Goal: Information Seeking & Learning: Learn about a topic

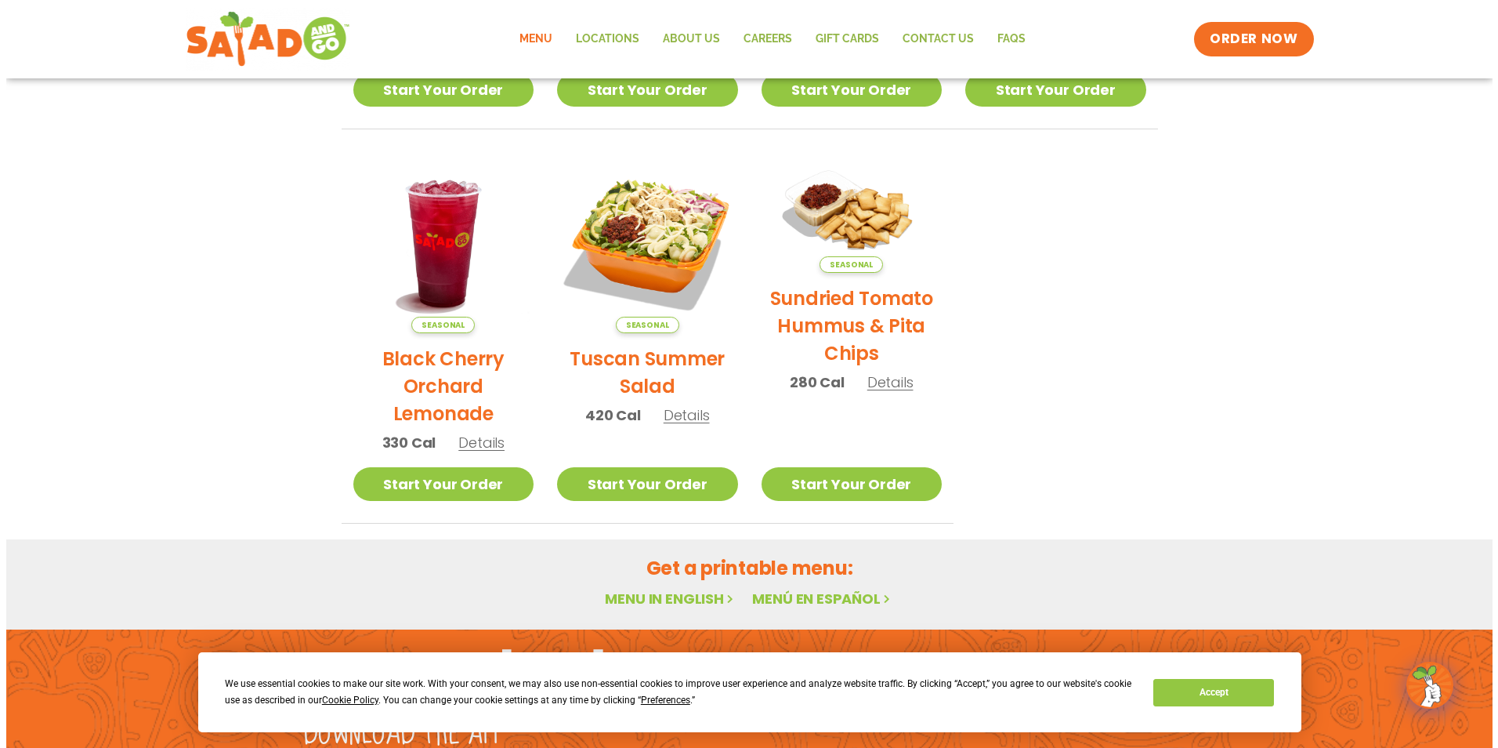
scroll to position [548, 0]
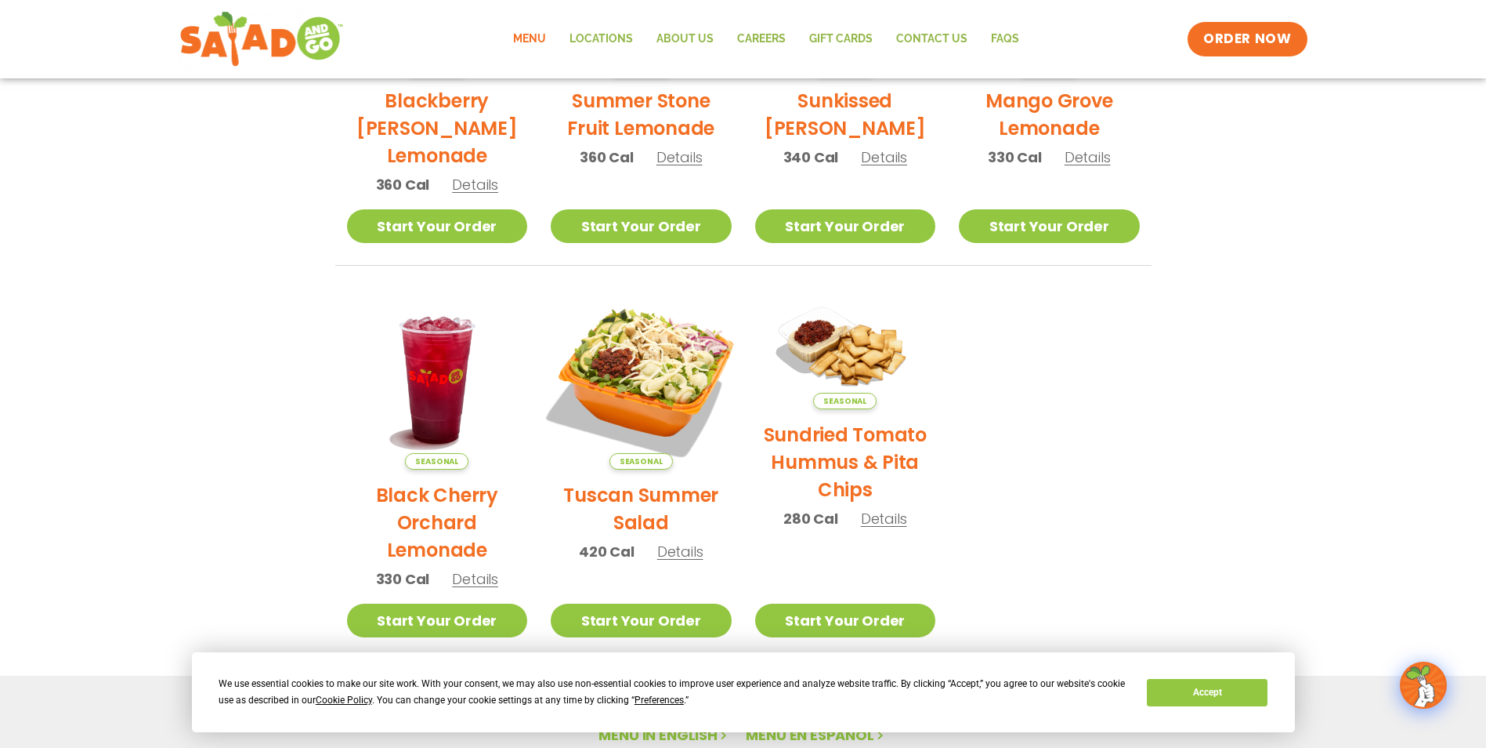
click at [606, 360] on img at bounding box center [641, 379] width 212 height 212
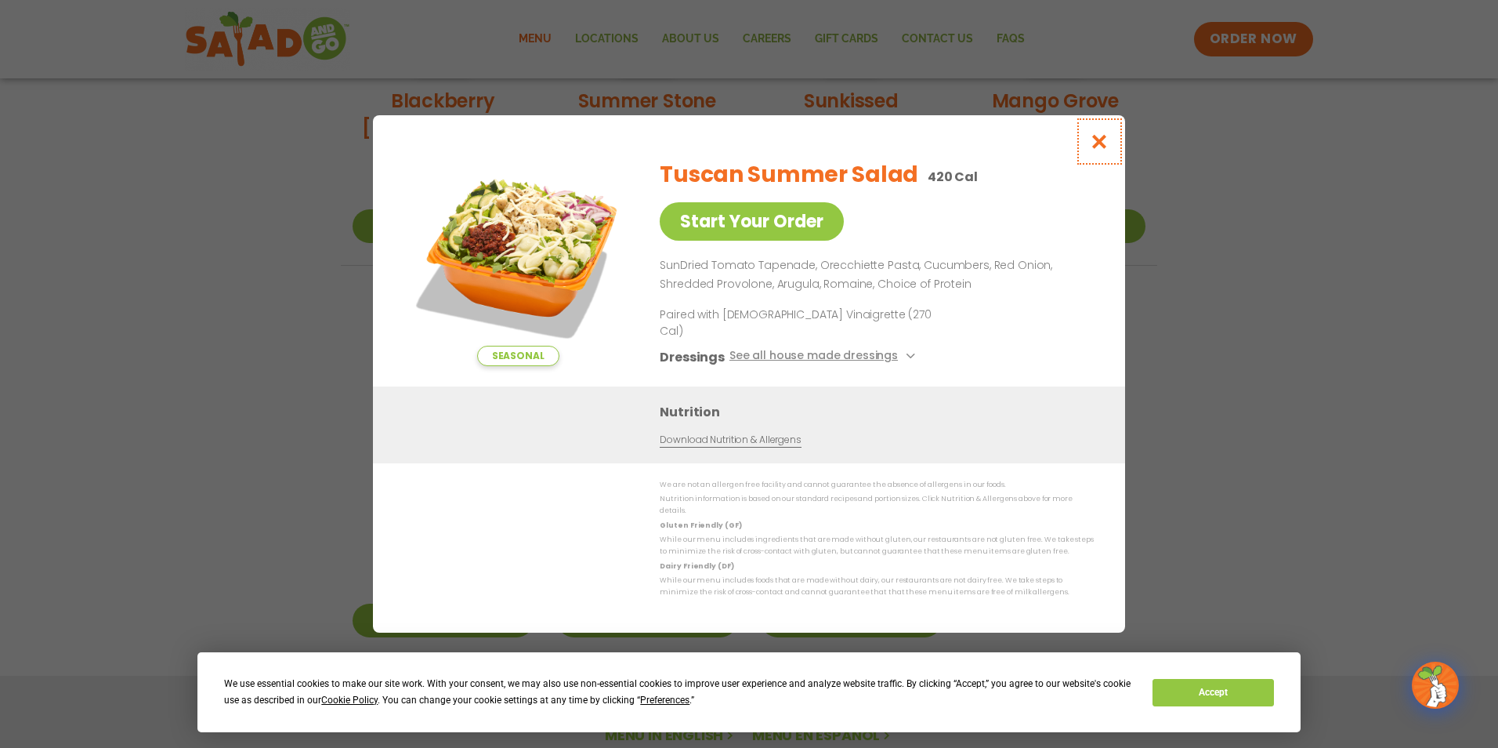
click at [1097, 150] on icon "Close modal" at bounding box center [1100, 141] width 20 height 16
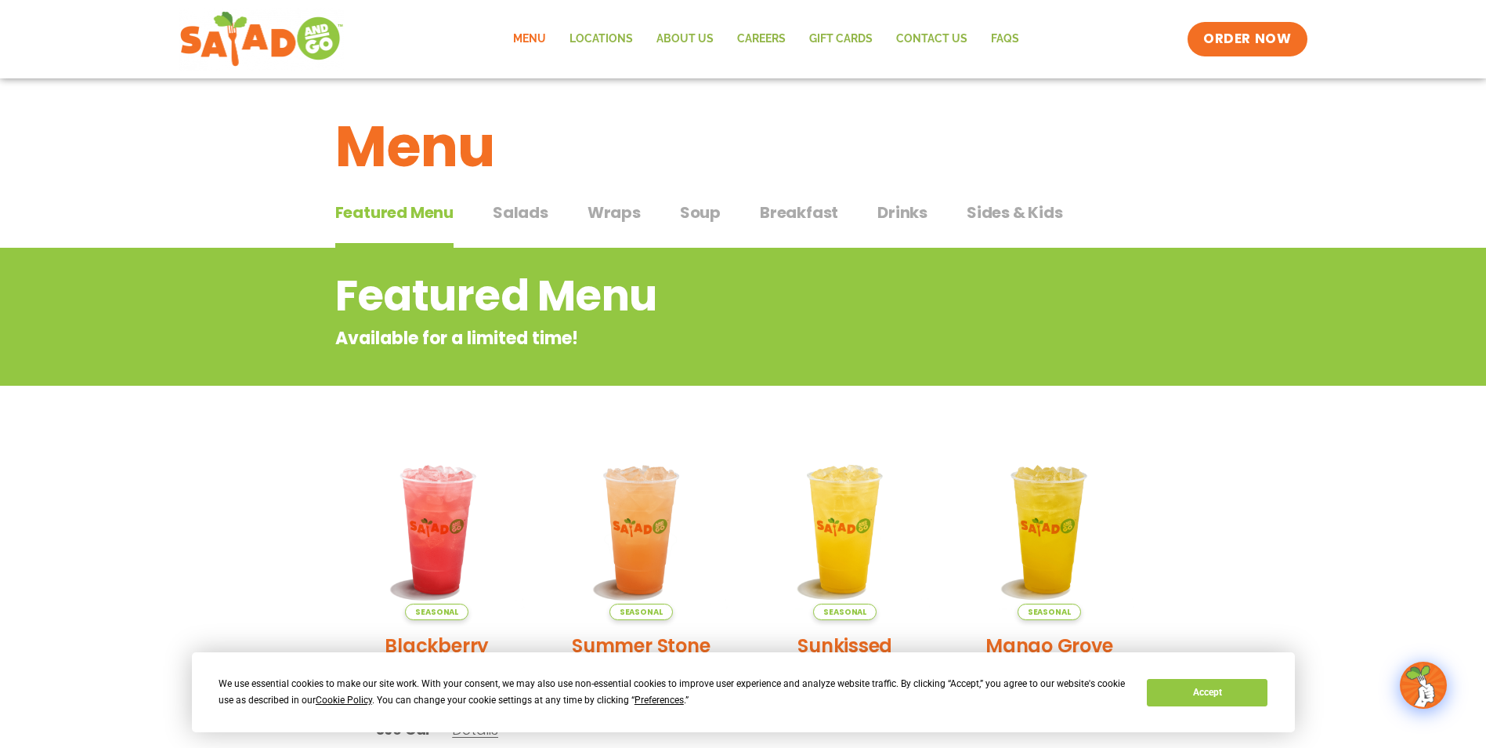
scroll to position [0, 0]
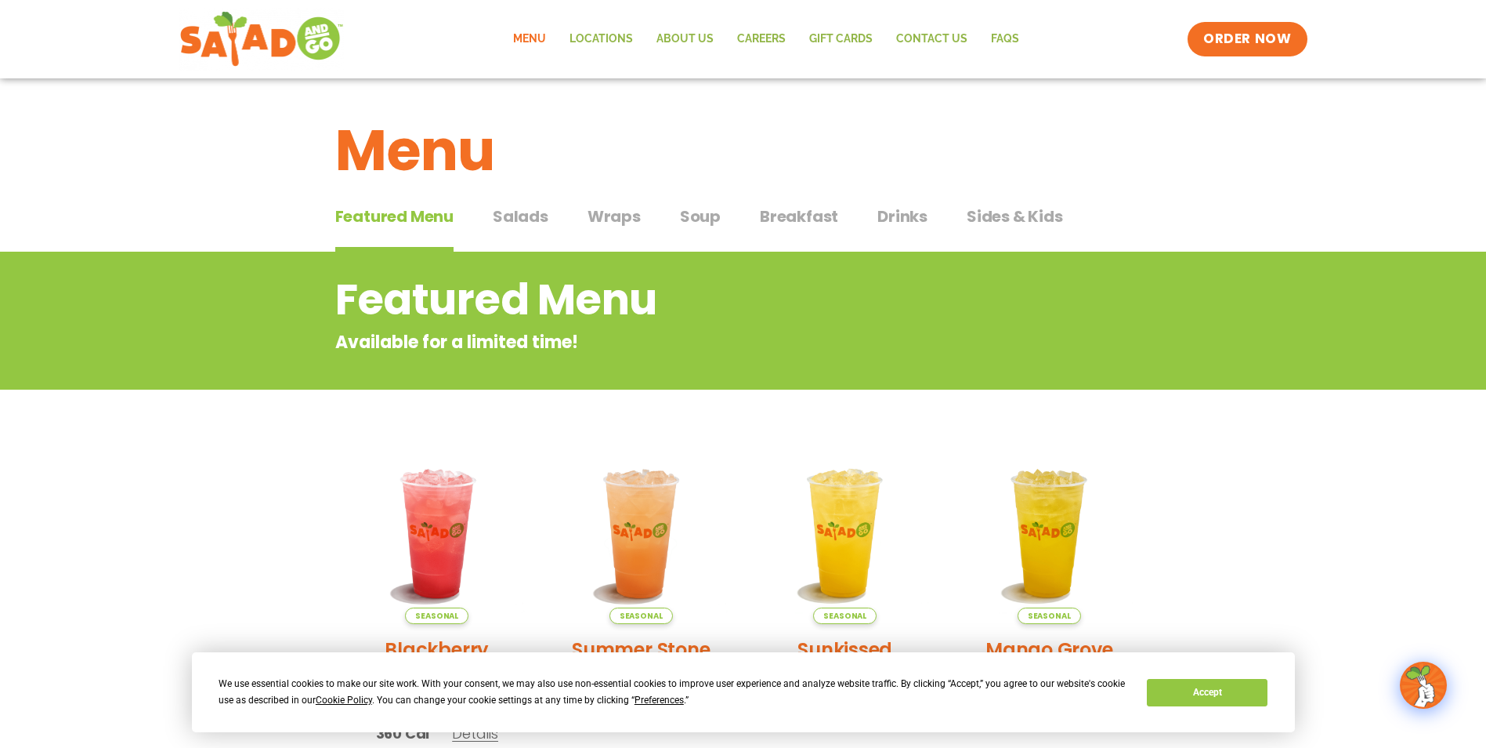
click at [529, 220] on span "Salads" at bounding box center [521, 217] width 56 height 24
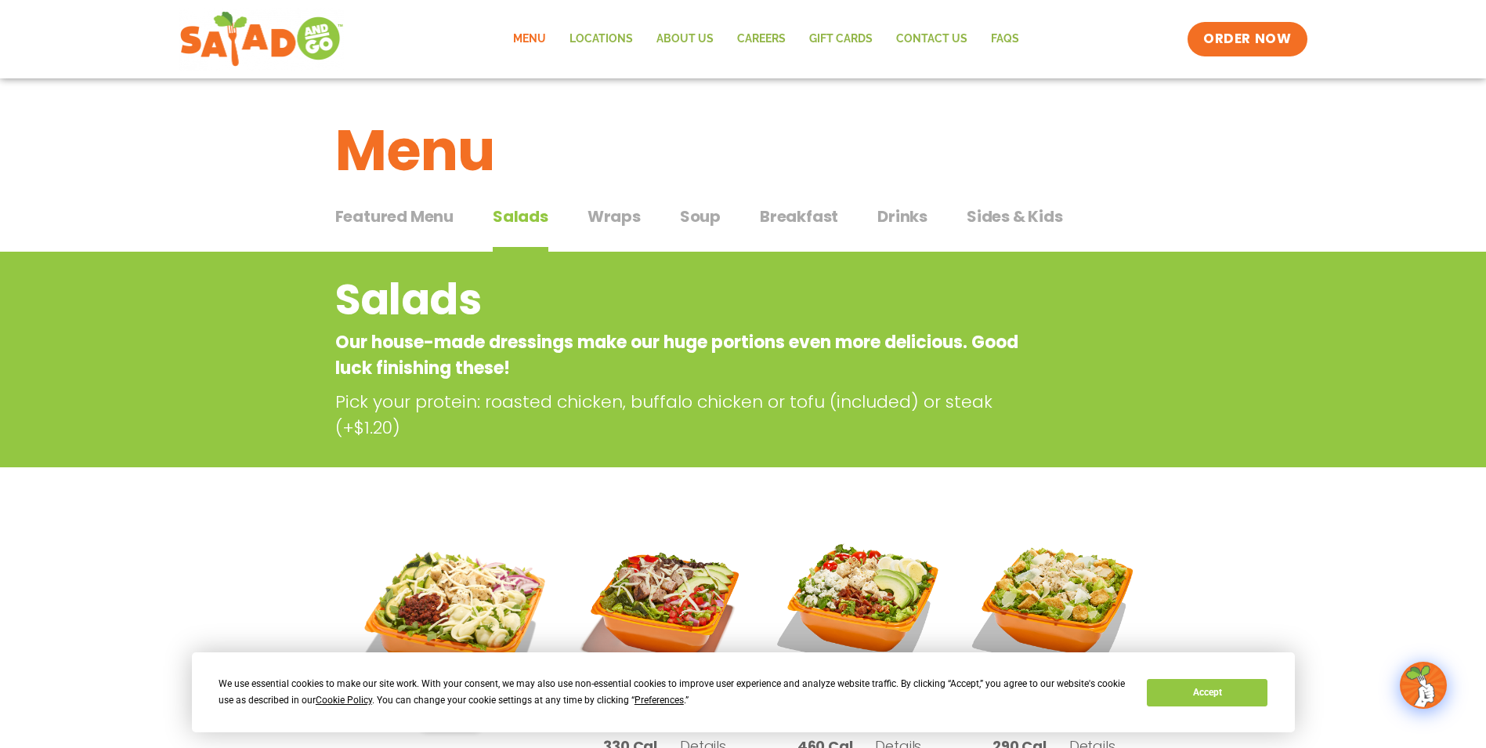
click at [610, 232] on button "Wraps Wraps" at bounding box center [614, 229] width 53 height 48
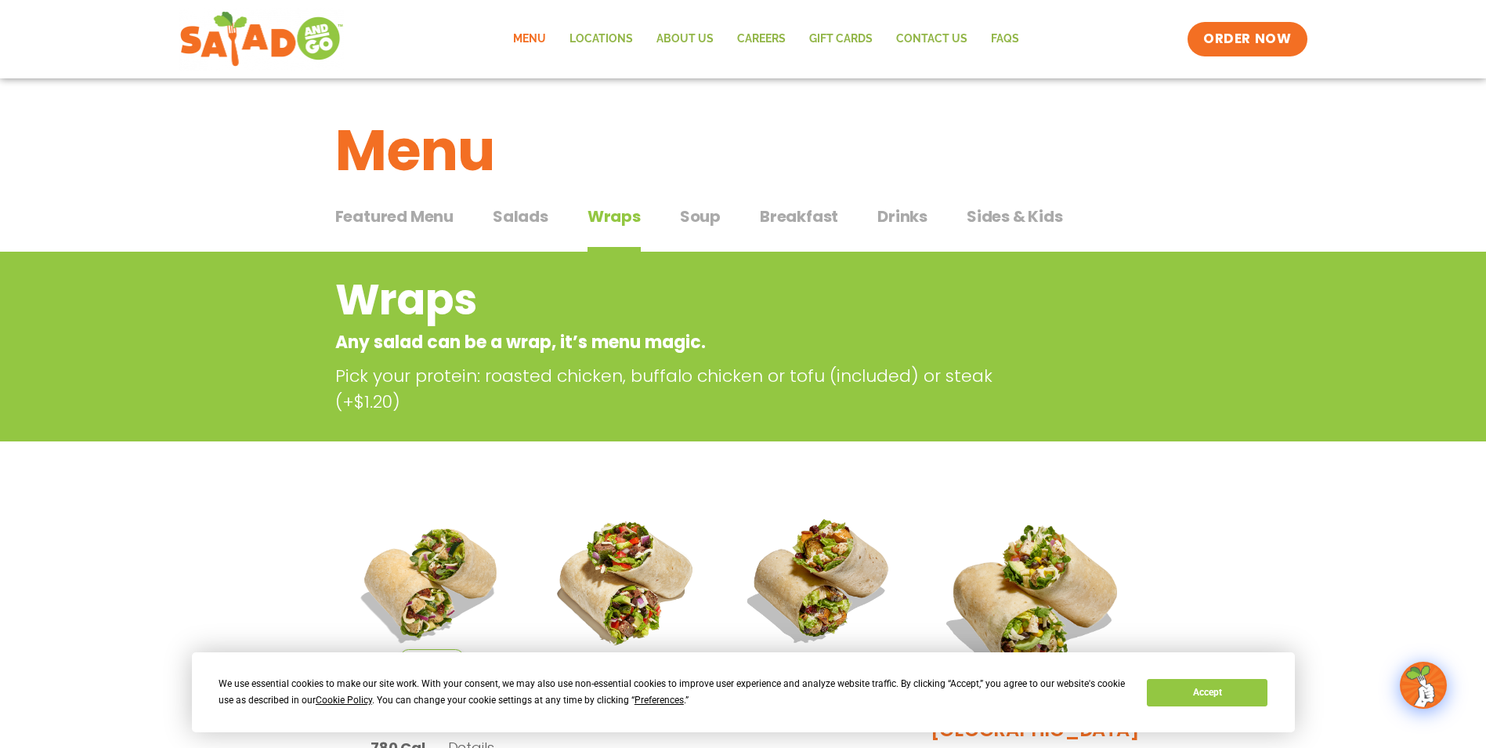
click at [714, 213] on span "Soup" at bounding box center [700, 217] width 41 height 24
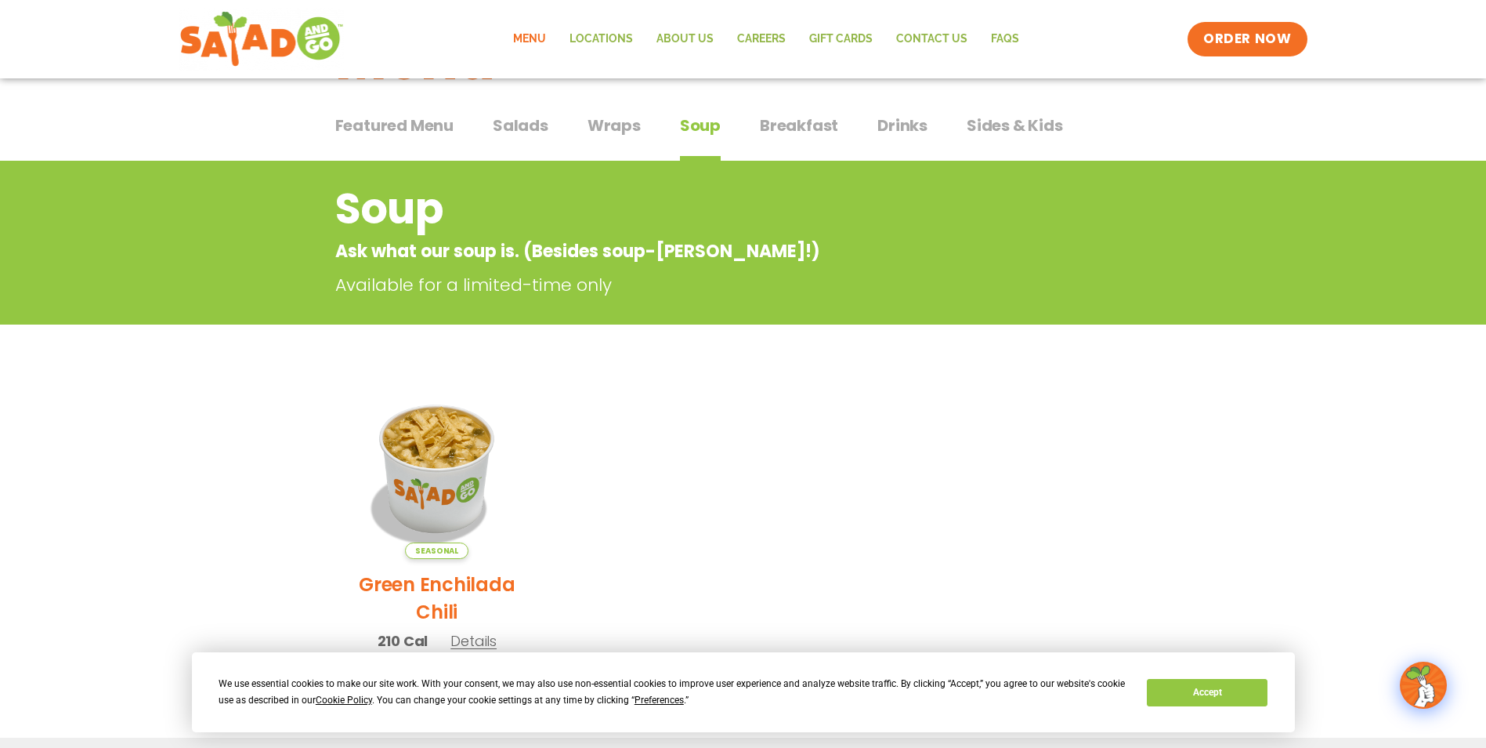
scroll to position [78, 0]
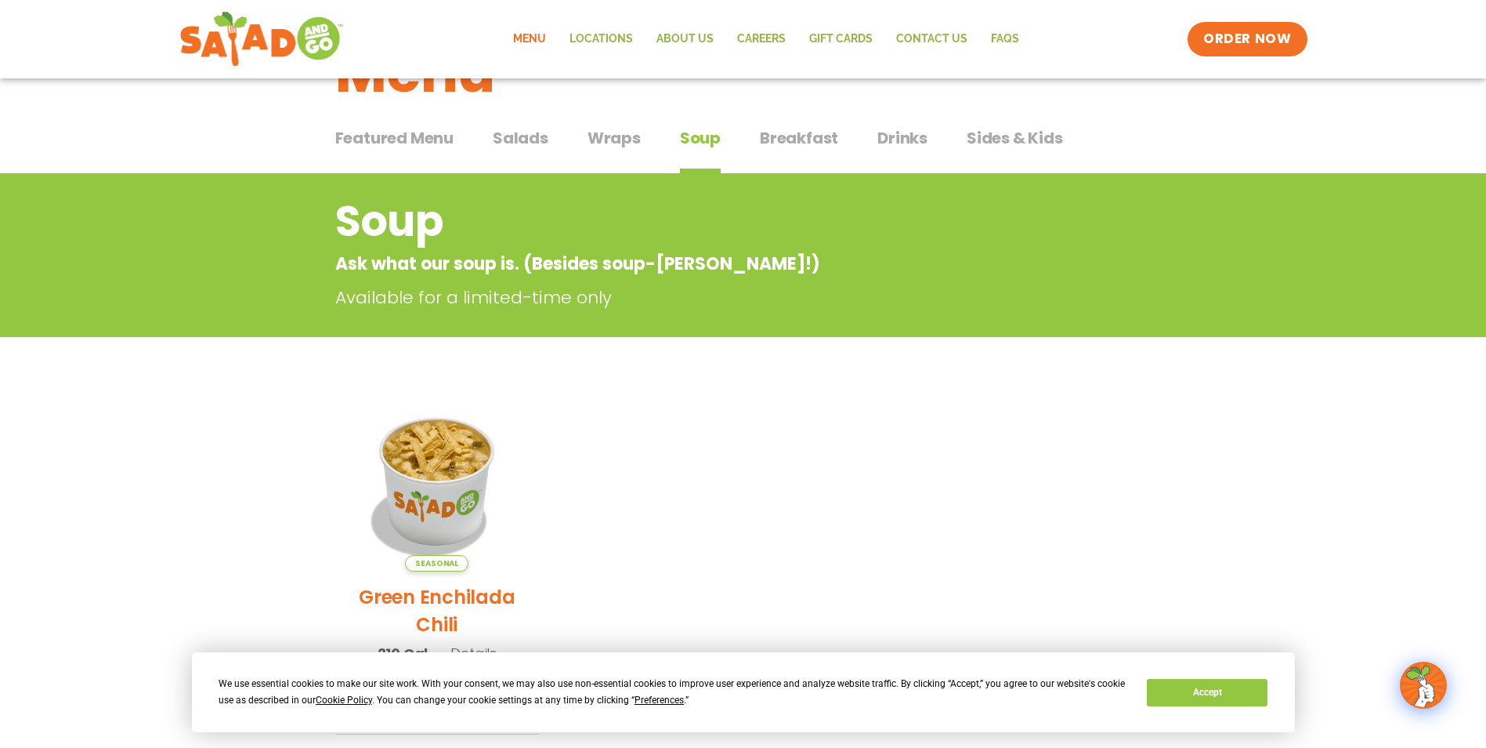
click at [800, 148] on span "Breakfast" at bounding box center [799, 138] width 78 height 24
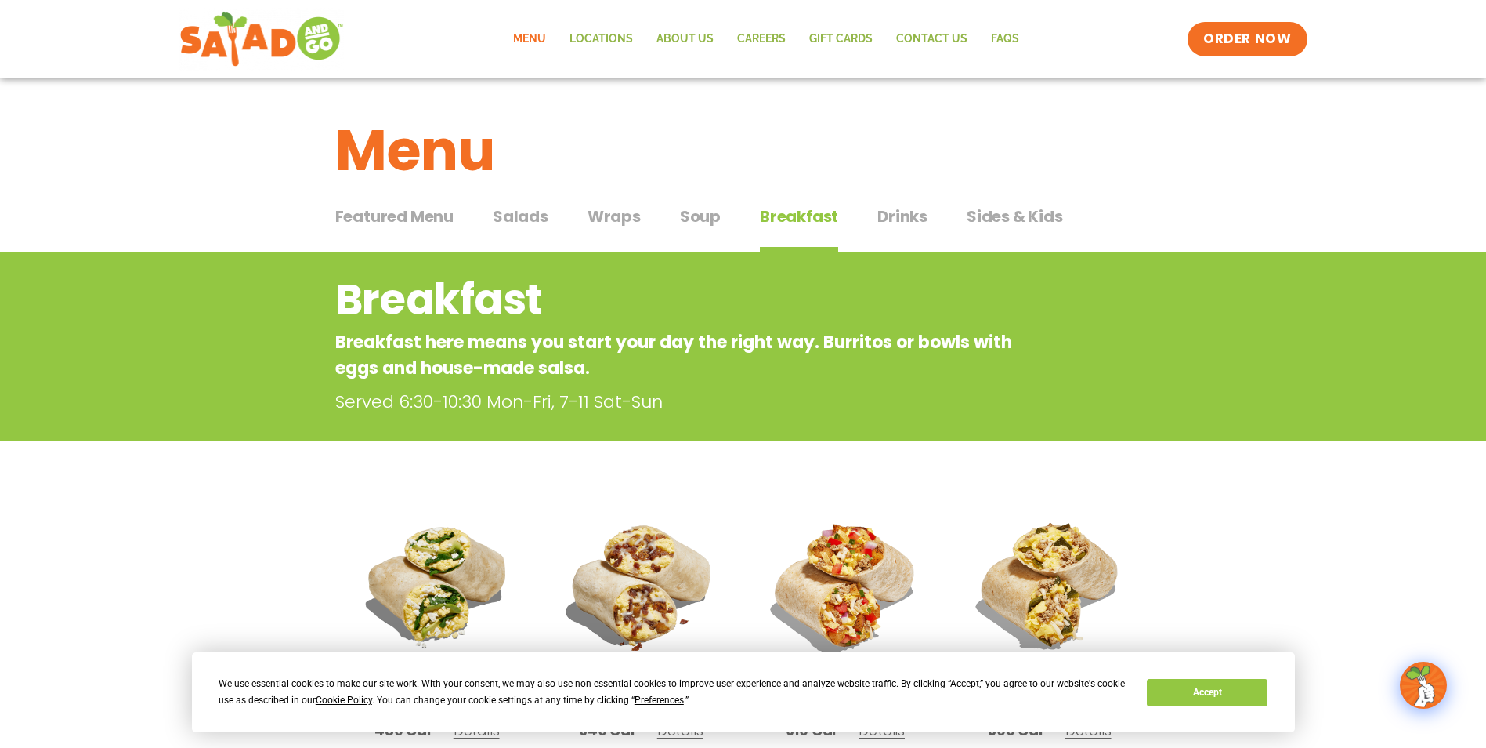
click at [892, 215] on span "Drinks" at bounding box center [903, 217] width 50 height 24
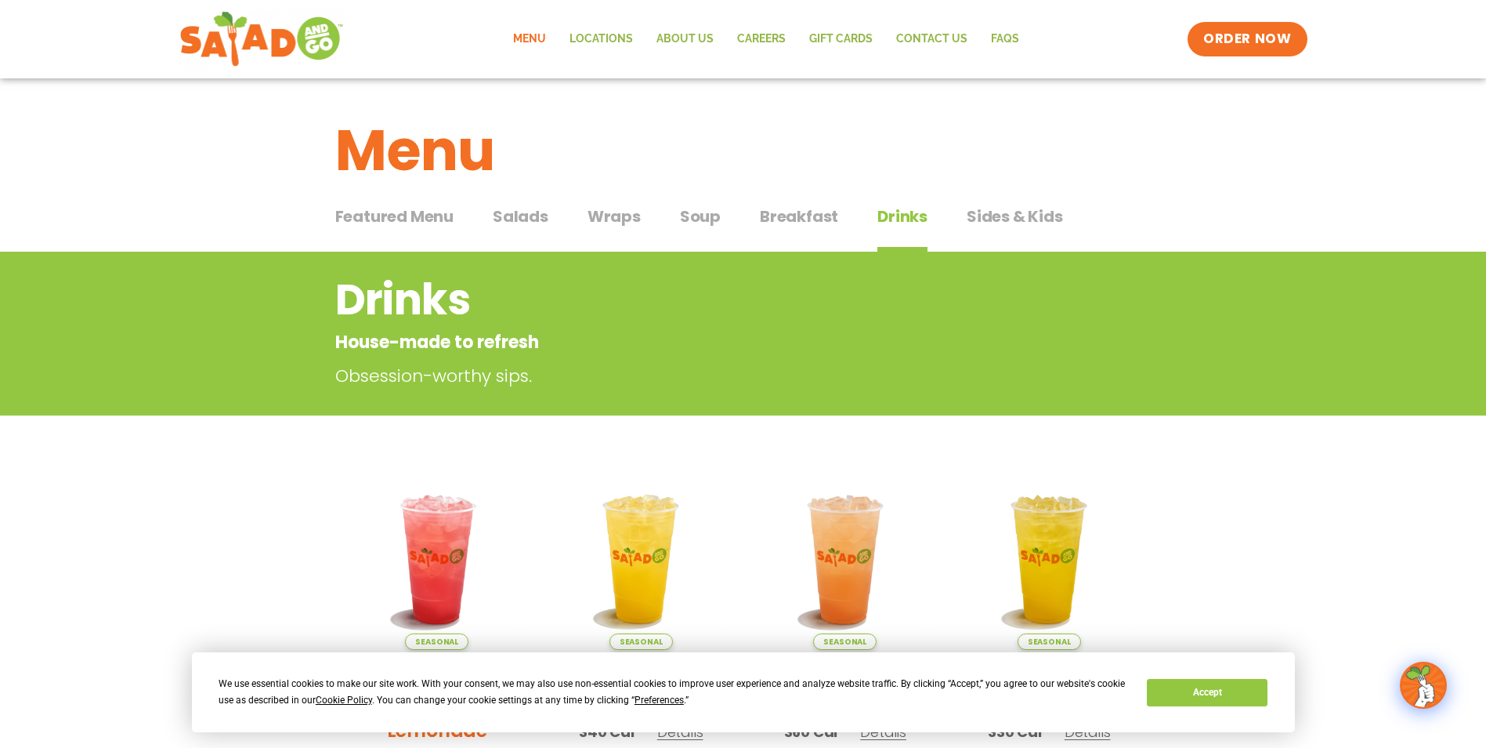
click at [411, 203] on div "Featured Menu Featured Menu Salads Salads Wraps Wraps Soup Soup Breakfast Break…" at bounding box center [743, 225] width 816 height 53
click at [418, 211] on span "Featured Menu" at bounding box center [394, 217] width 118 height 24
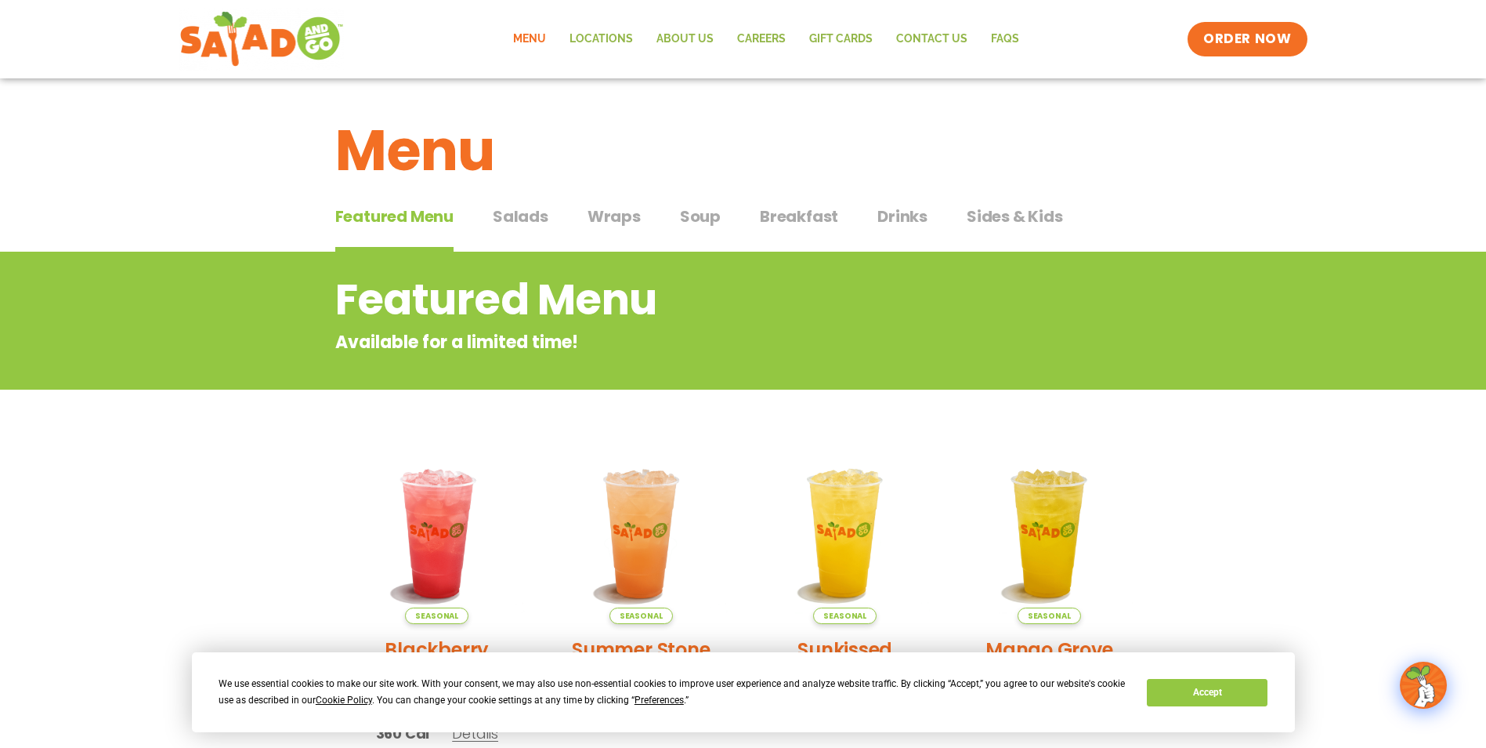
click at [514, 206] on span "Salads" at bounding box center [521, 217] width 56 height 24
